Goal: Find specific page/section: Find specific page/section

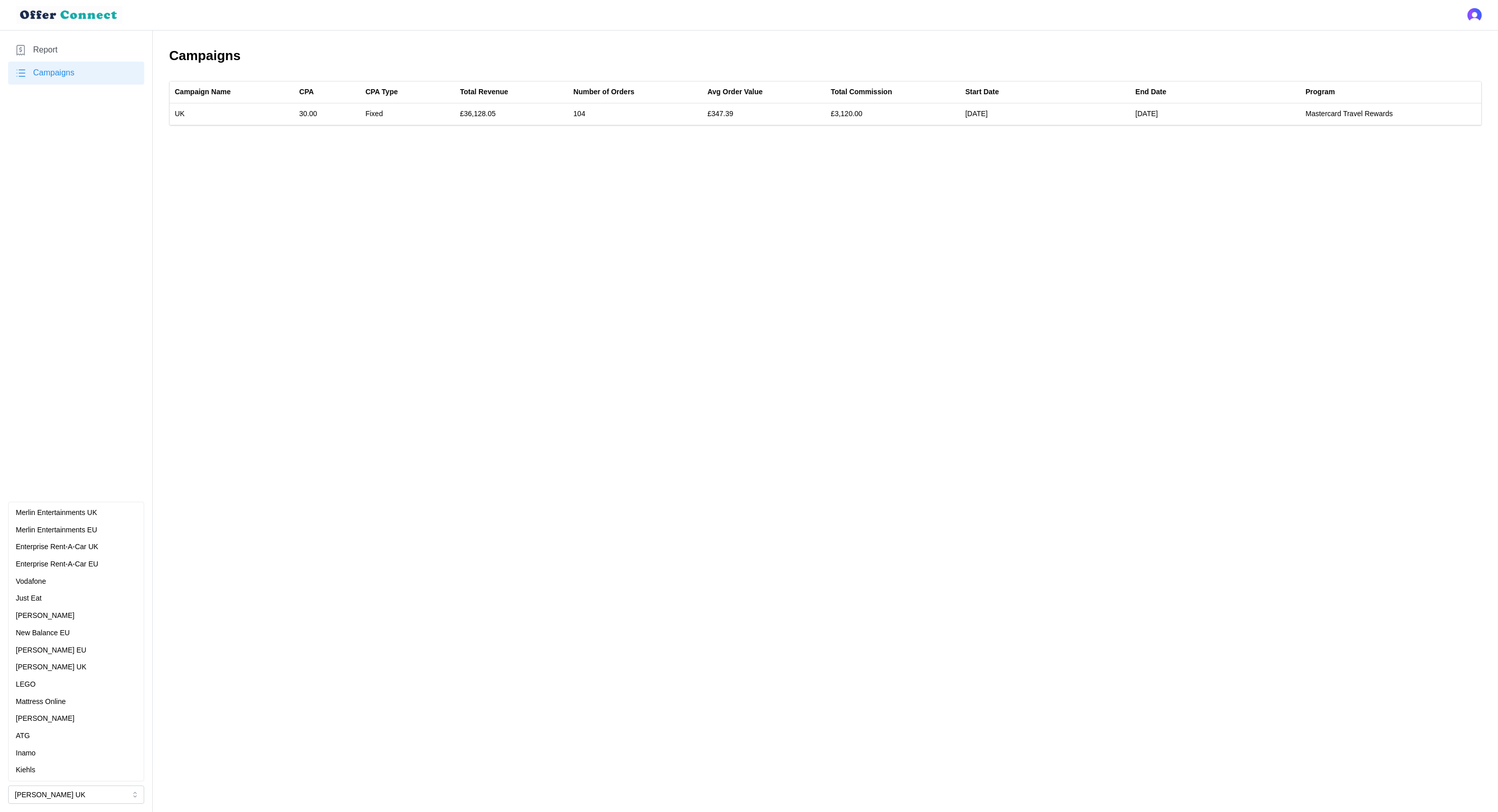
drag, startPoint x: 62, startPoint y: 669, endPoint x: 59, endPoint y: 652, distance: 17.3
click at [59, 652] on div "Merlin Entertainments UK Merlin Entertainments EU Enterprise Rent-A-Car UK Ente…" at bounding box center [76, 642] width 131 height 275
click at [59, 652] on p "[PERSON_NAME] EU" at bounding box center [50, 651] width 70 height 12
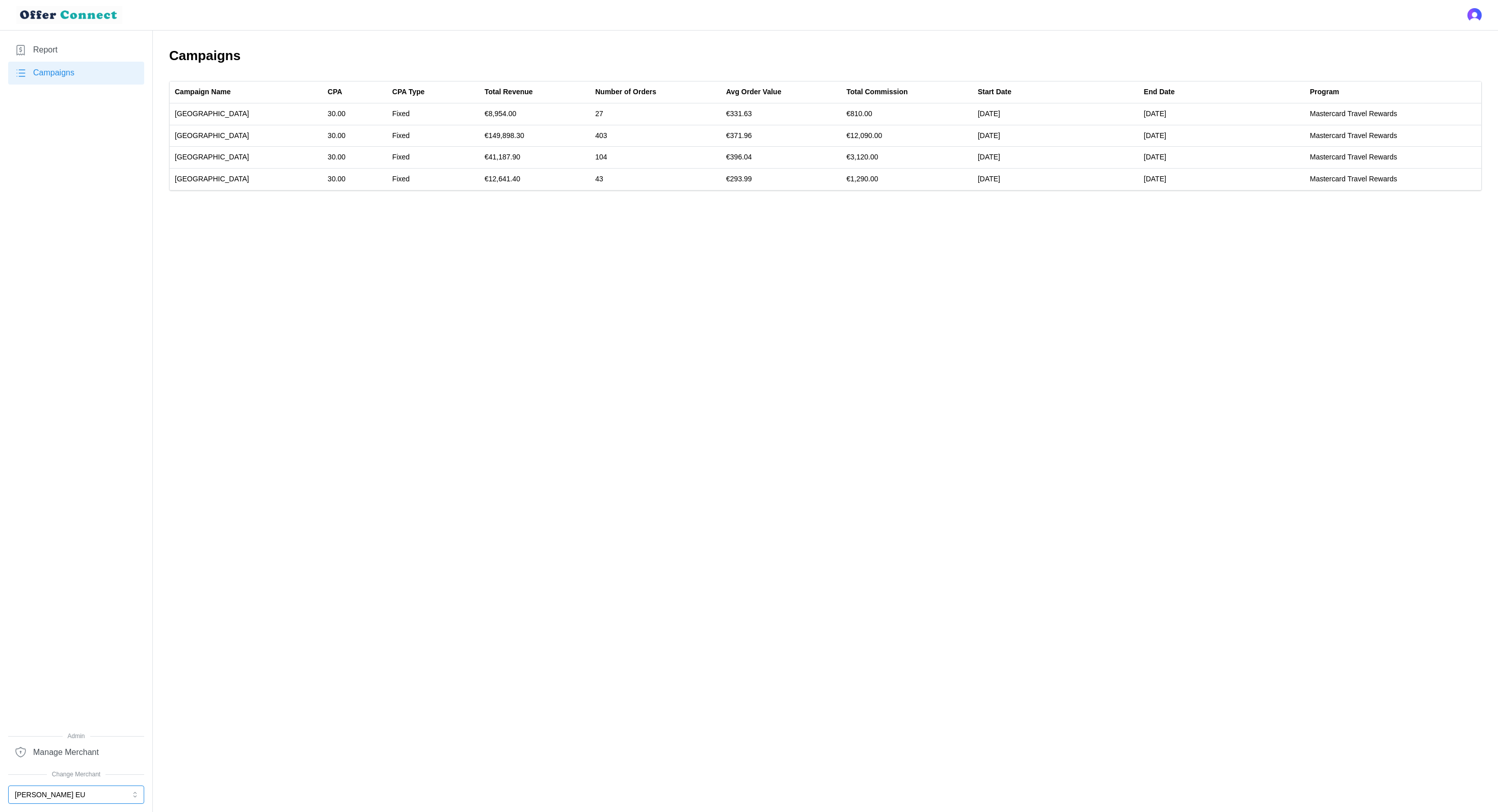
click at [93, 800] on button "[PERSON_NAME] EU" at bounding box center [76, 795] width 136 height 18
click at [85, 647] on div "[PERSON_NAME] EU" at bounding box center [76, 651] width 121 height 12
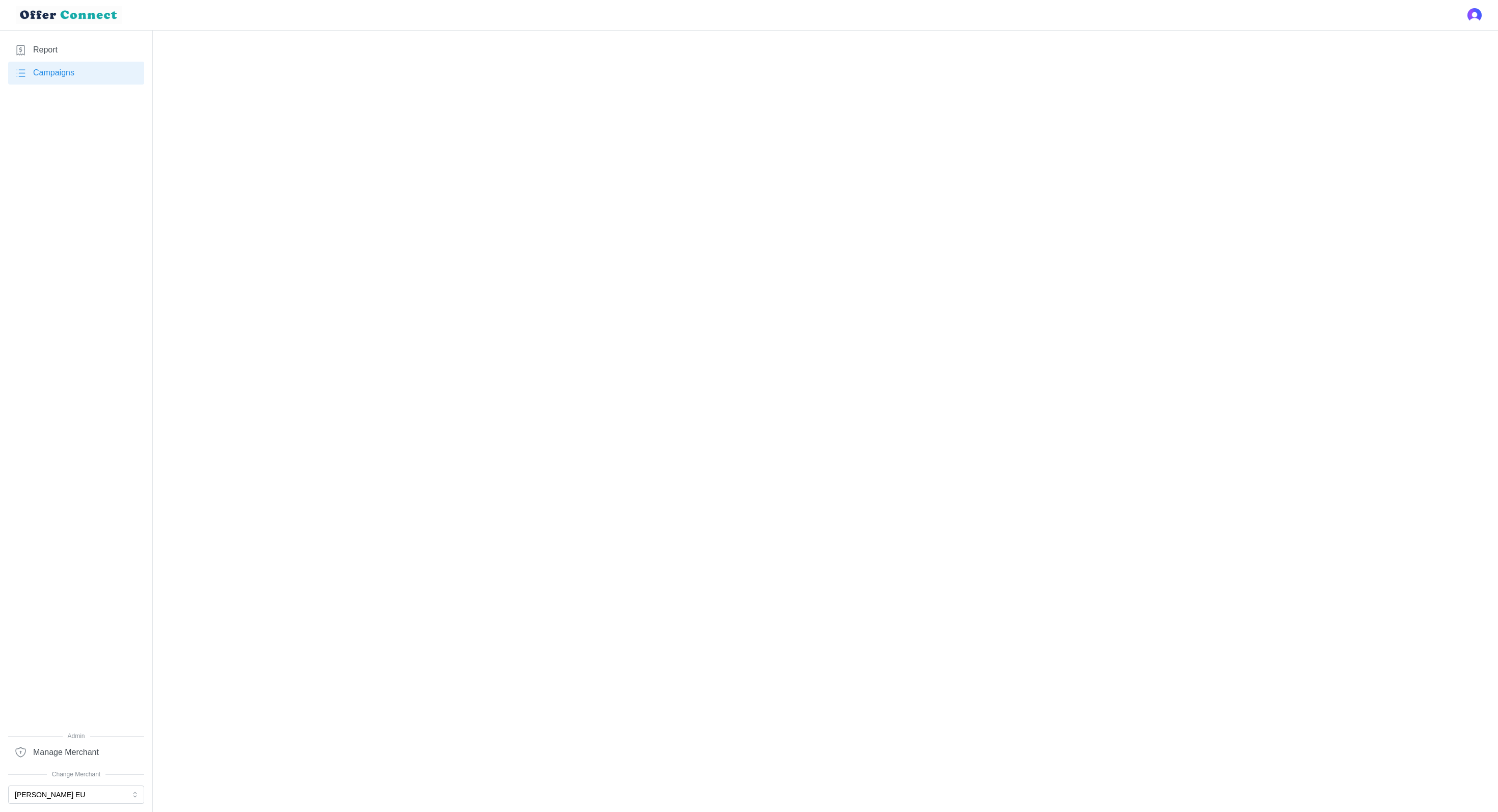
click at [77, 51] on link "Report" at bounding box center [76, 50] width 136 height 23
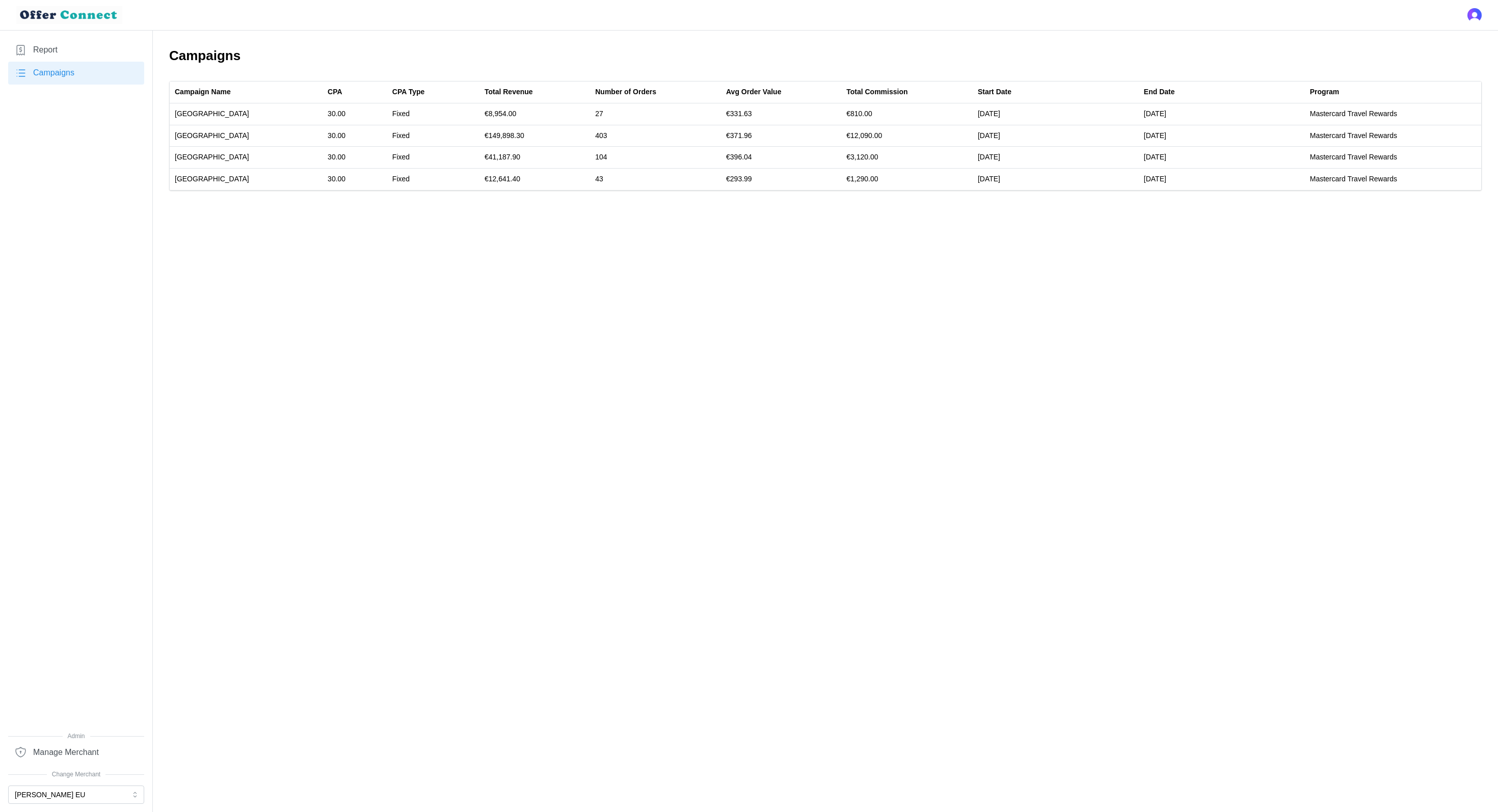
click at [92, 41] on link "Report" at bounding box center [76, 50] width 136 height 23
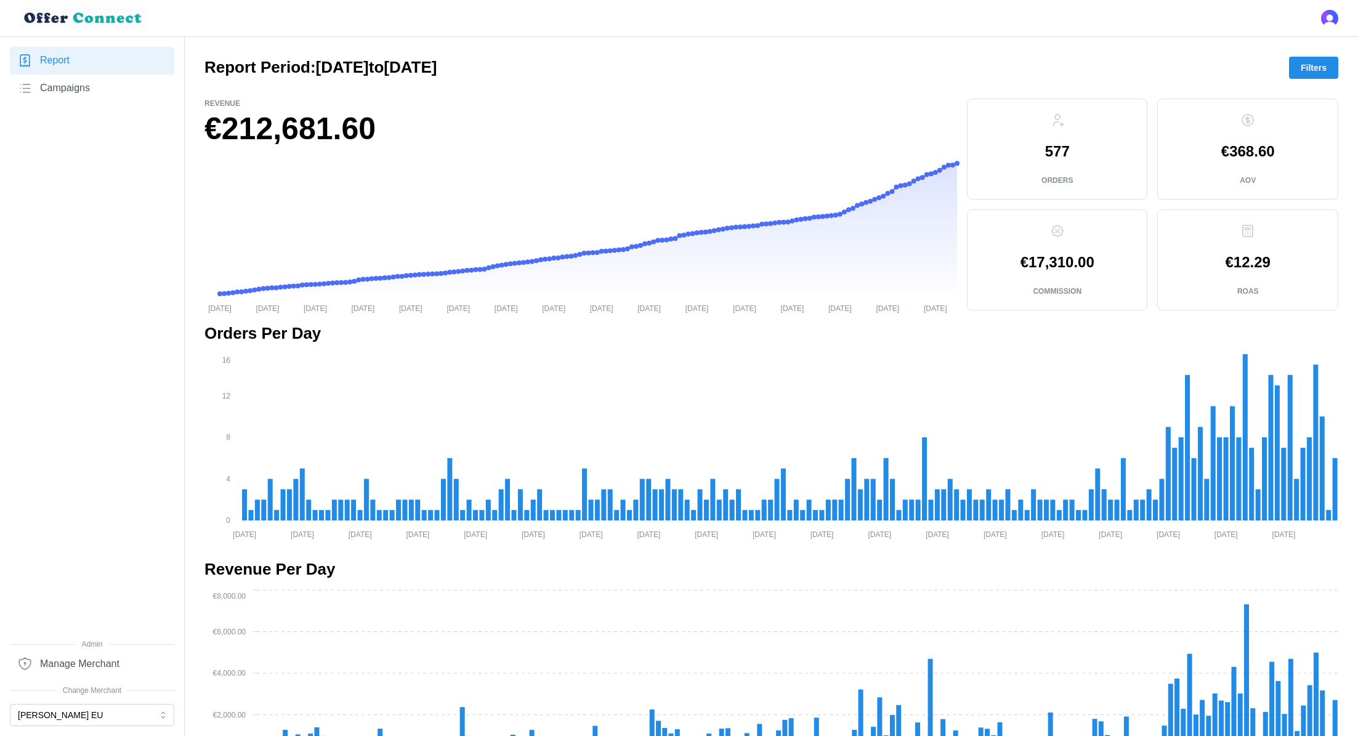
click at [1314, 75] on span "Filters" at bounding box center [1314, 67] width 26 height 21
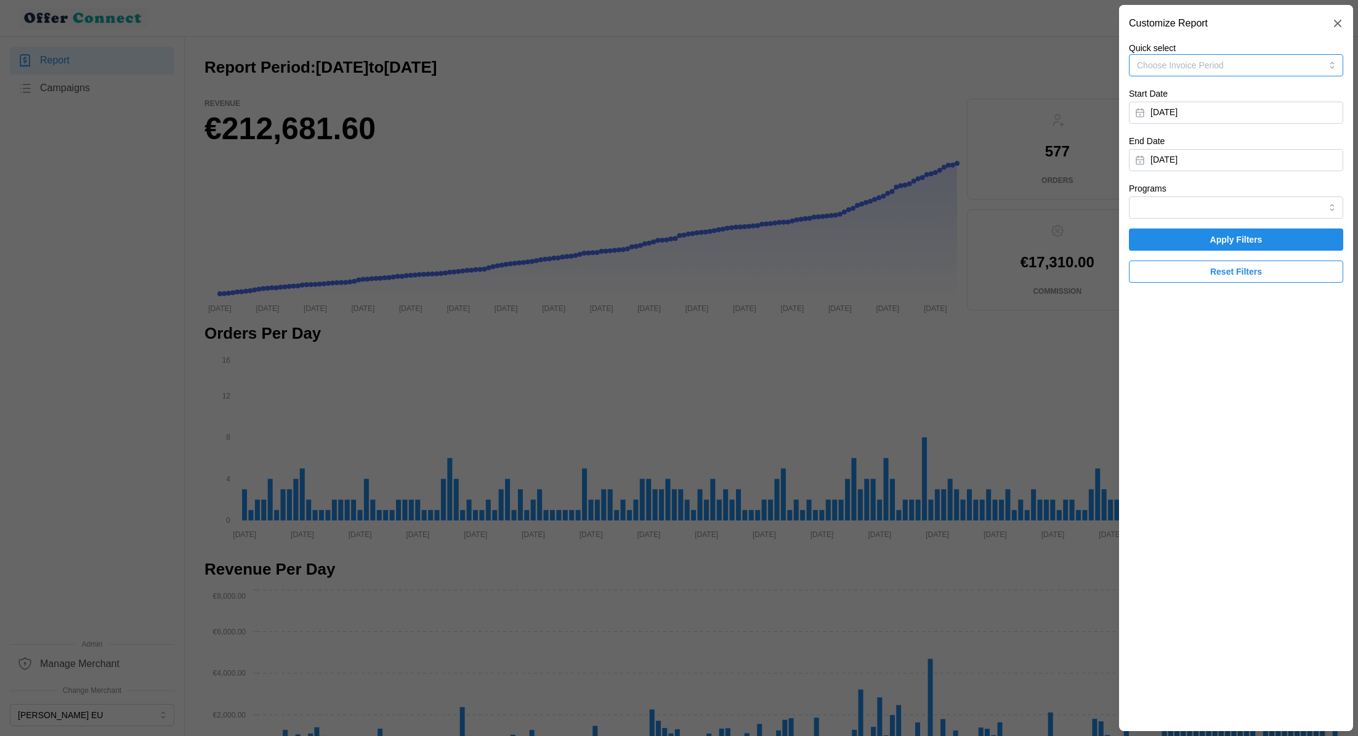
click at [1309, 65] on button "Choose Invoice Period" at bounding box center [1236, 65] width 214 height 22
click at [1261, 62] on button "Choose Invoice Period" at bounding box center [1236, 65] width 214 height 22
click at [1242, 206] on input "Programs" at bounding box center [1236, 207] width 214 height 22
click at [989, 230] on div at bounding box center [679, 368] width 1358 height 736
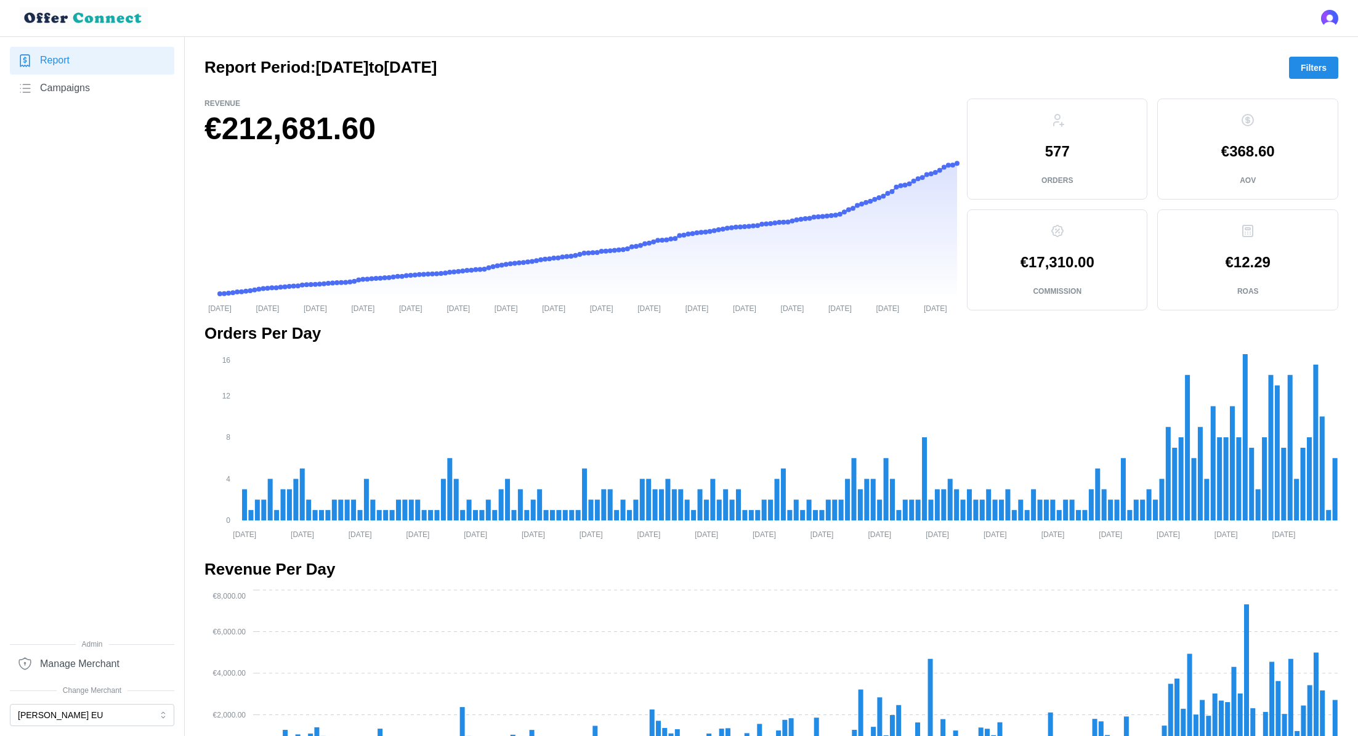
click at [1301, 65] on span "Filters" at bounding box center [1314, 67] width 26 height 21
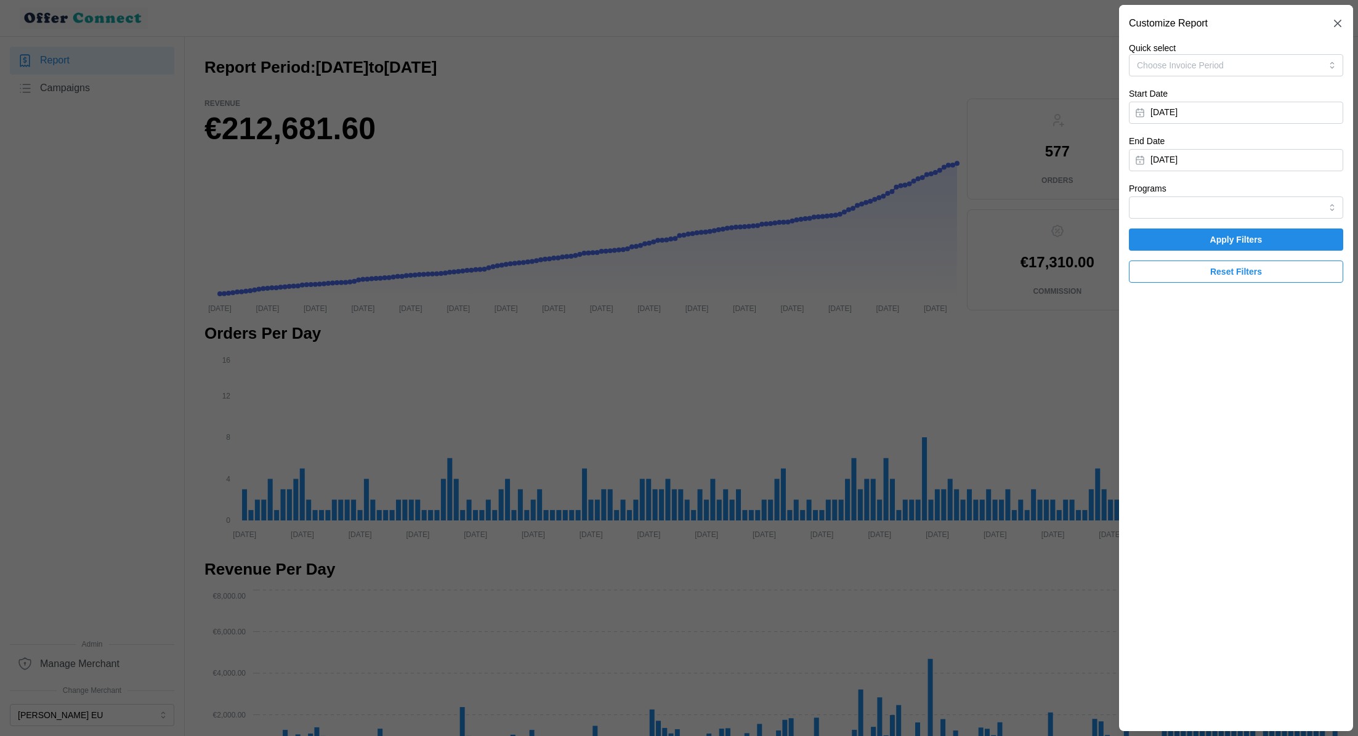
click at [921, 296] on div at bounding box center [679, 368] width 1358 height 736
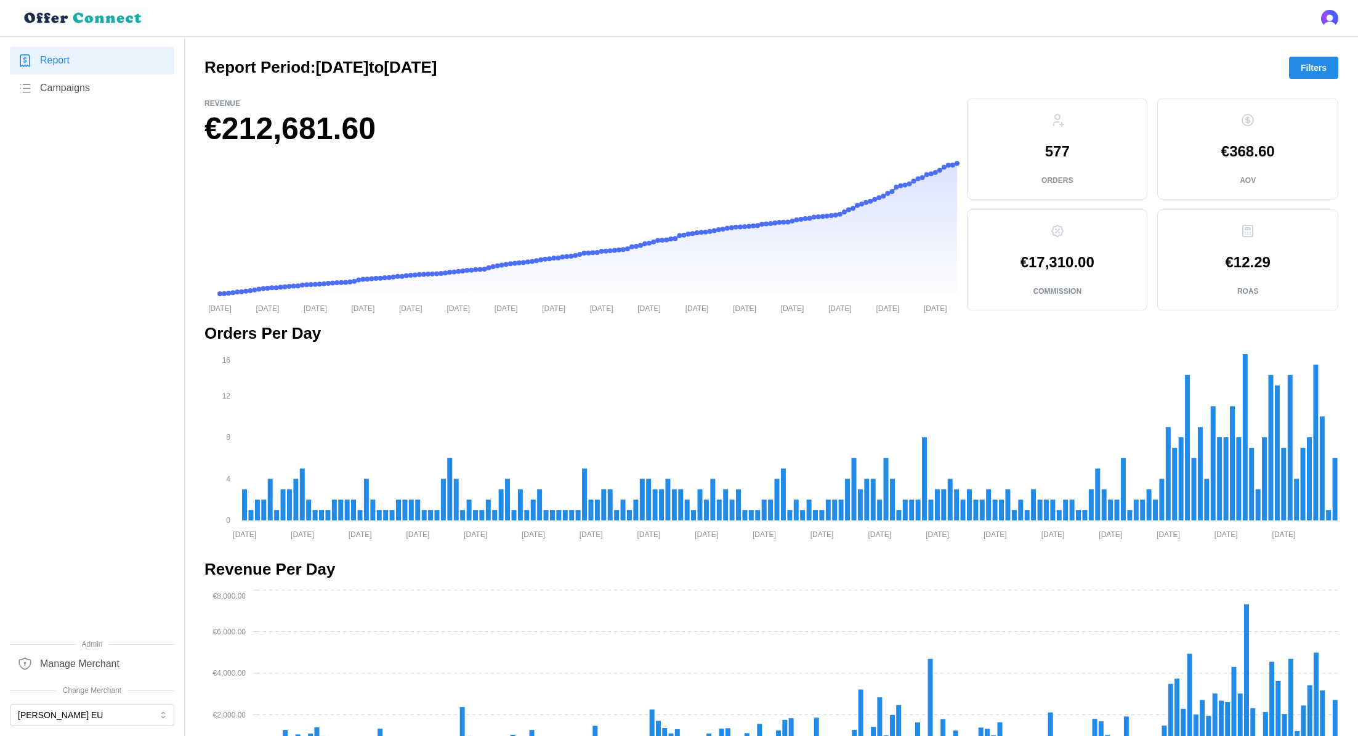
click at [96, 95] on link "Campaigns" at bounding box center [92, 89] width 164 height 28
click at [110, 91] on link "Campaigns" at bounding box center [92, 89] width 164 height 28
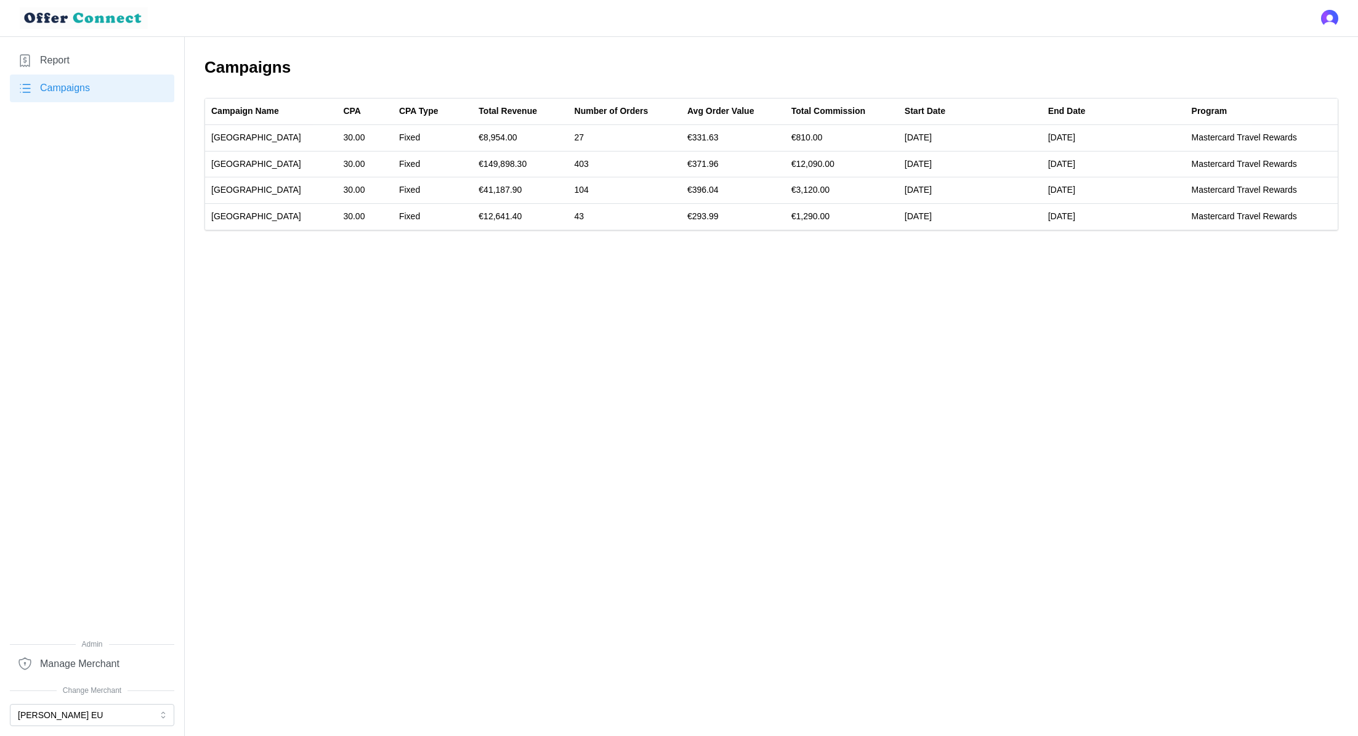
click at [816, 35] on div at bounding box center [679, 18] width 1358 height 36
